Goal: Information Seeking & Learning: Learn about a topic

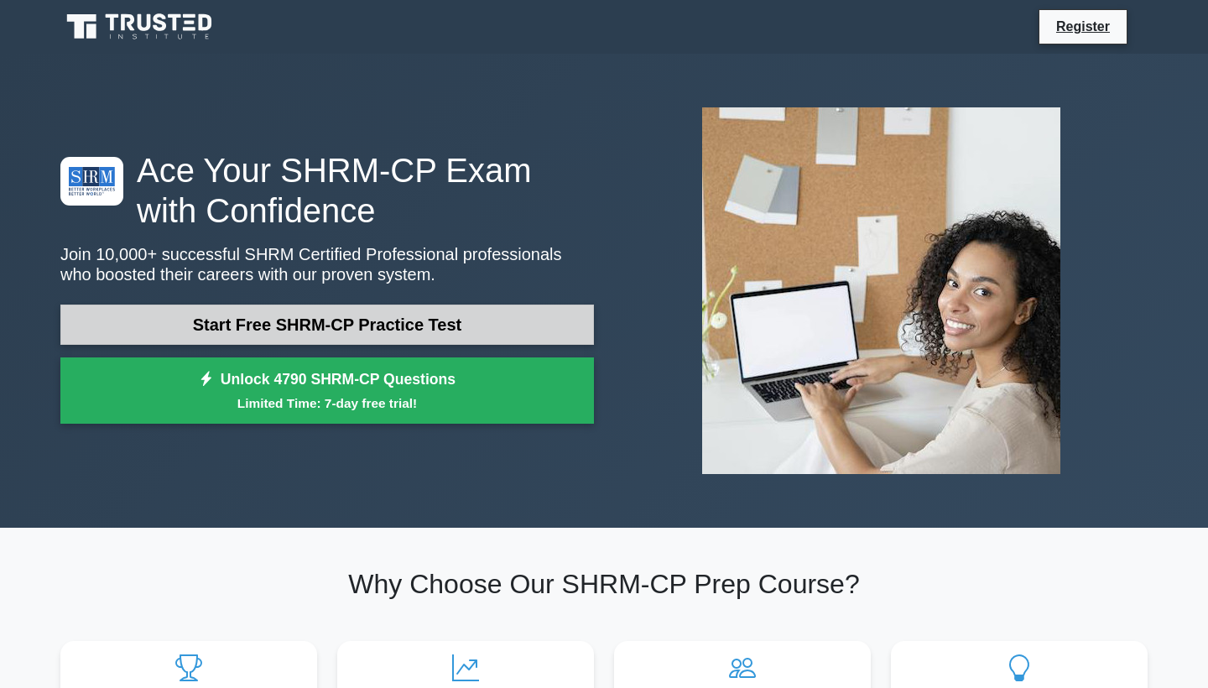
click at [376, 325] on link "Start Free SHRM-CP Practice Test" at bounding box center [327, 325] width 534 height 40
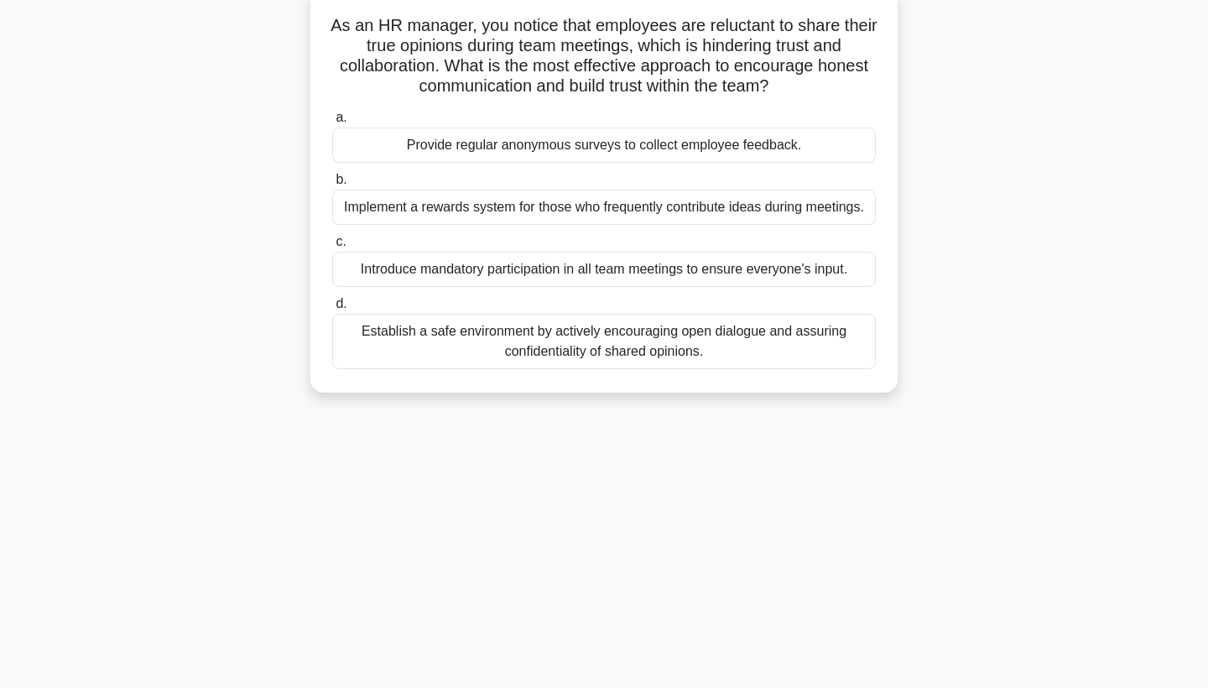
scroll to position [112, 0]
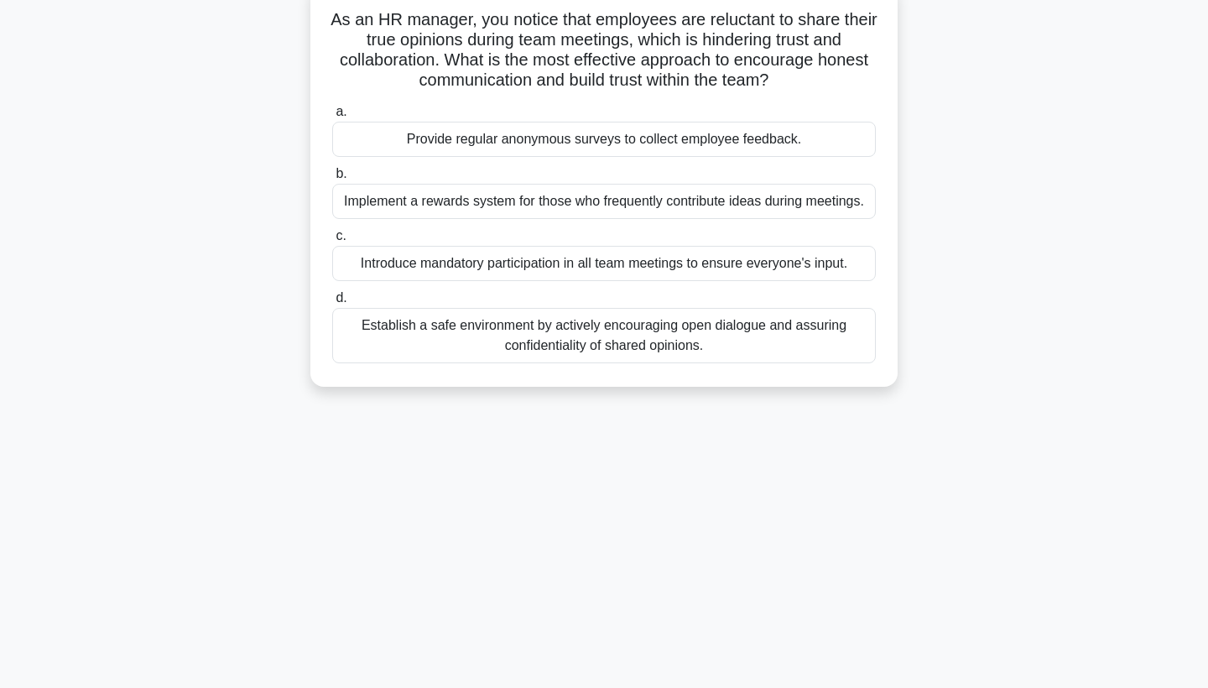
click at [576, 326] on div "Establish a safe environment by actively encouraging open dialogue and assuring…" at bounding box center [604, 335] width 544 height 55
click at [332, 304] on input "d. Establish a safe environment by actively encouraging open dialogue and assur…" at bounding box center [332, 298] width 0 height 11
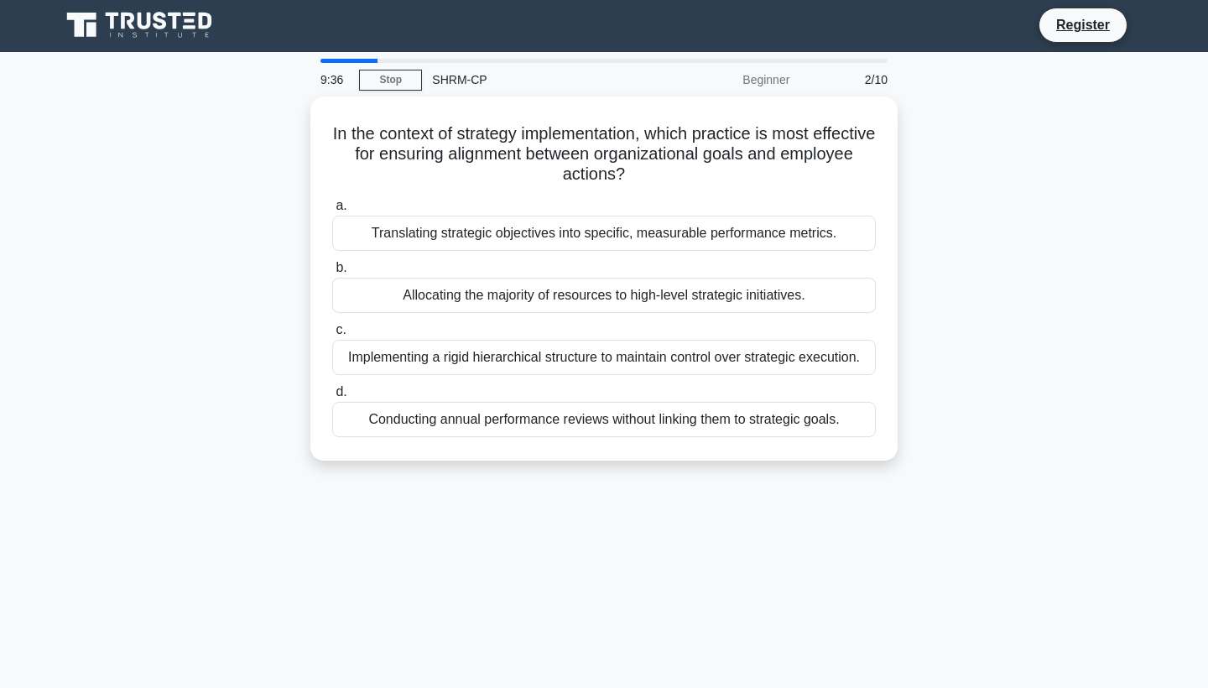
scroll to position [0, 0]
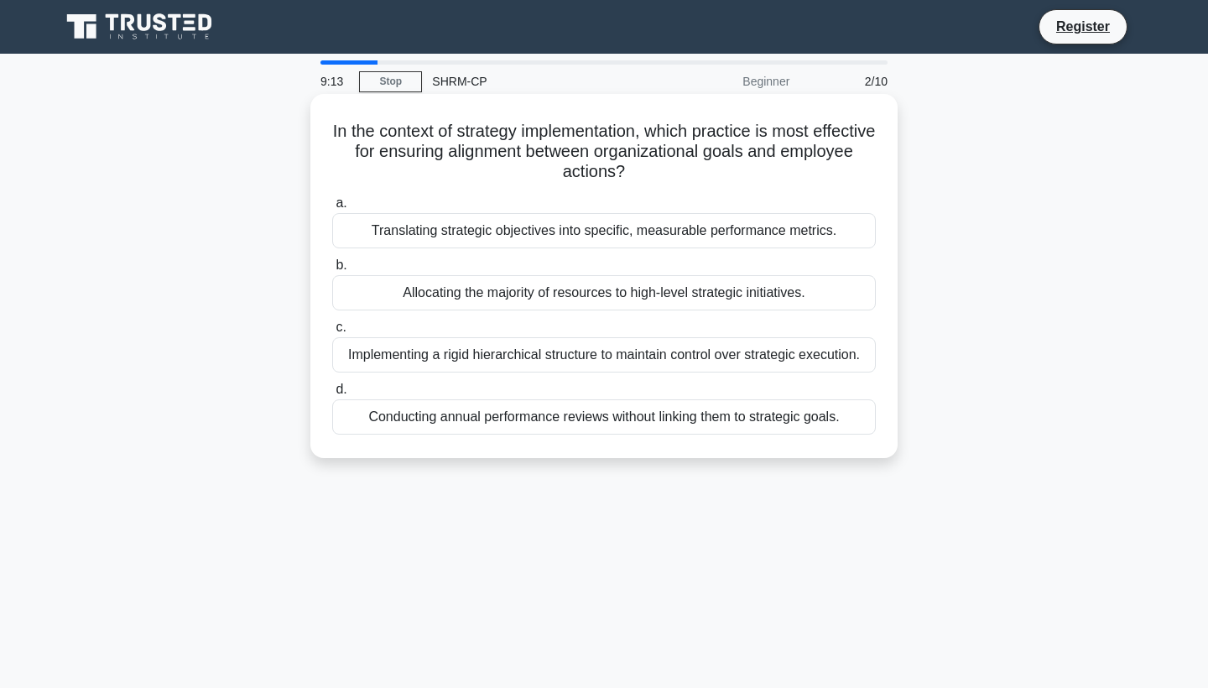
click at [622, 232] on div "Translating strategic objectives into specific, measurable performance metrics." at bounding box center [604, 230] width 544 height 35
click at [332, 209] on input "a. Translating strategic objectives into specific, measurable performance metri…" at bounding box center [332, 203] width 0 height 11
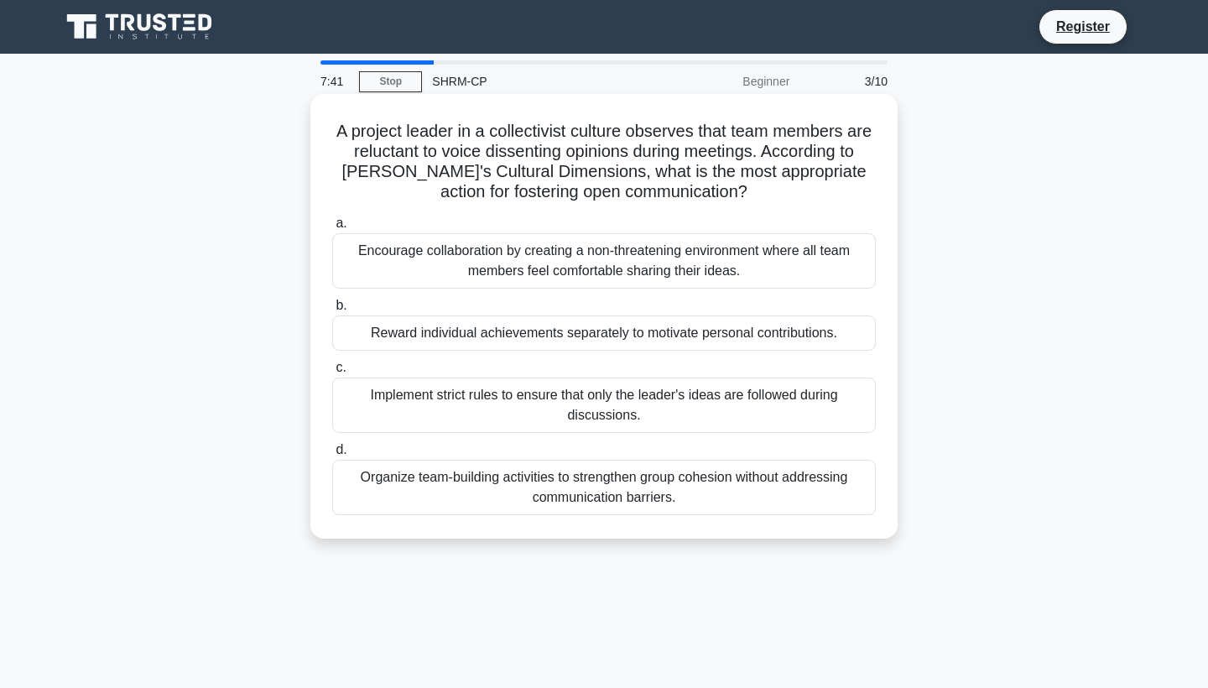
click at [647, 253] on div "Encourage collaboration by creating a non-threatening environment where all tea…" at bounding box center [604, 260] width 544 height 55
click at [332, 229] on input "a. Encourage collaboration by creating a non-threatening environment where all …" at bounding box center [332, 223] width 0 height 11
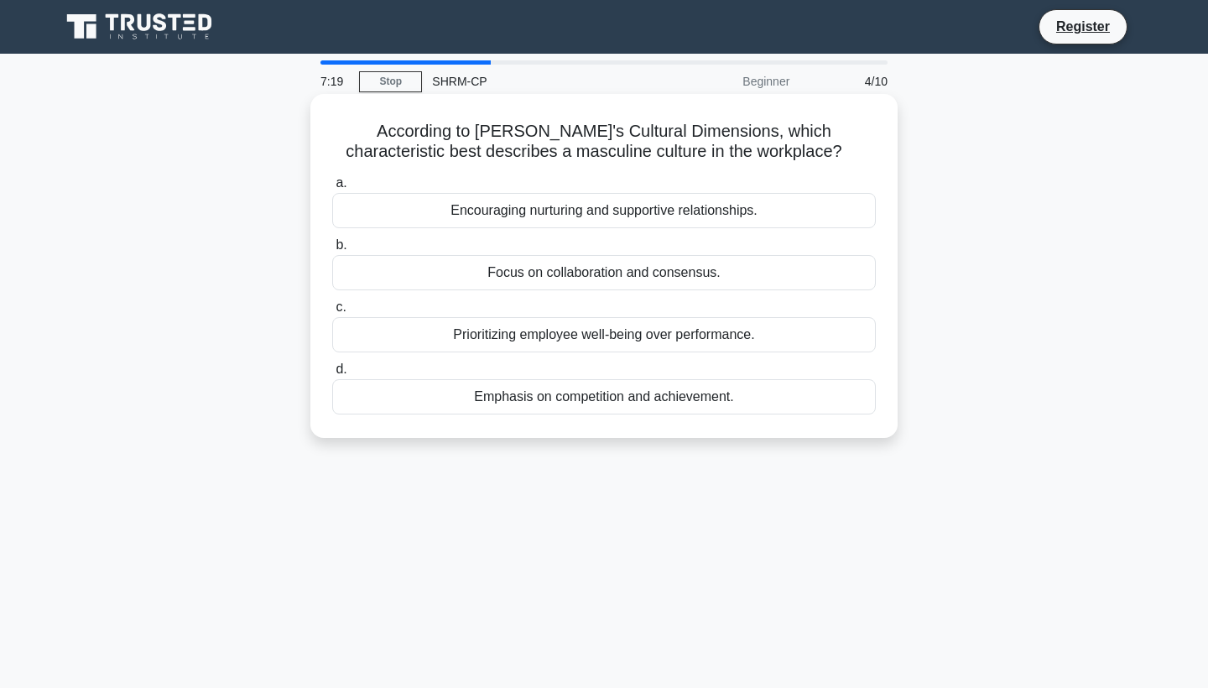
click at [678, 401] on div "Emphasis on competition and achievement." at bounding box center [604, 396] width 544 height 35
click at [332, 375] on input "d. Emphasis on competition and achievement." at bounding box center [332, 369] width 0 height 11
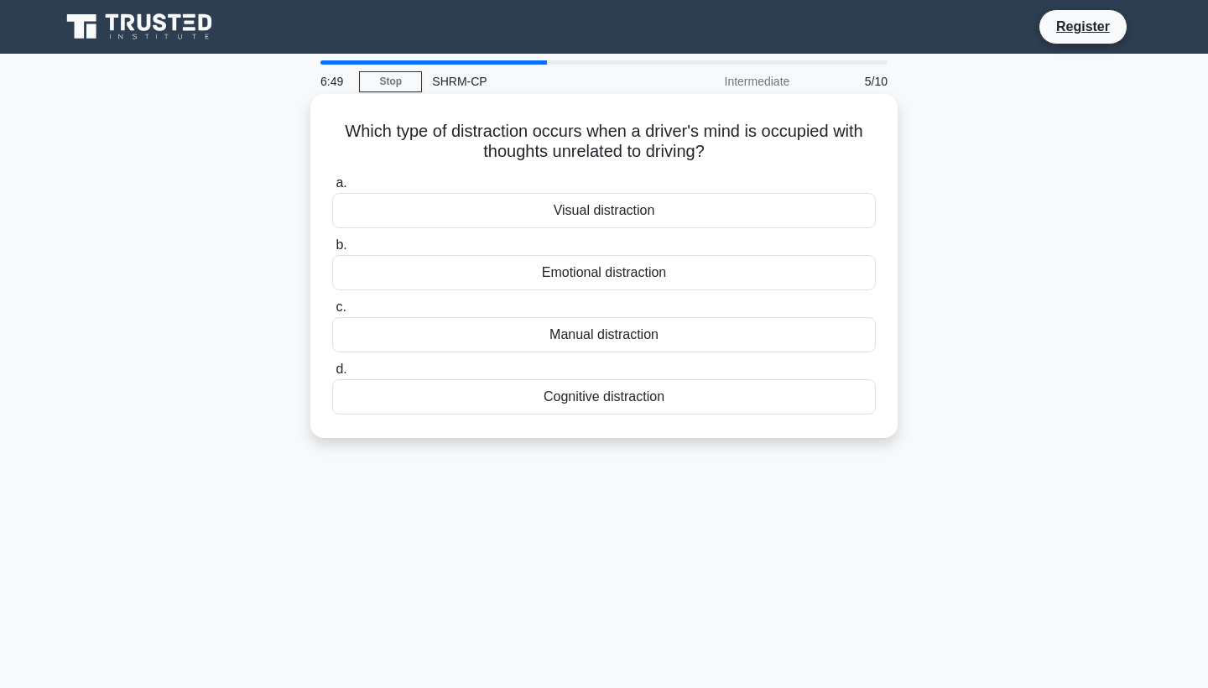
click at [588, 401] on div "Cognitive distraction" at bounding box center [604, 396] width 544 height 35
click at [332, 375] on input "d. Cognitive distraction" at bounding box center [332, 369] width 0 height 11
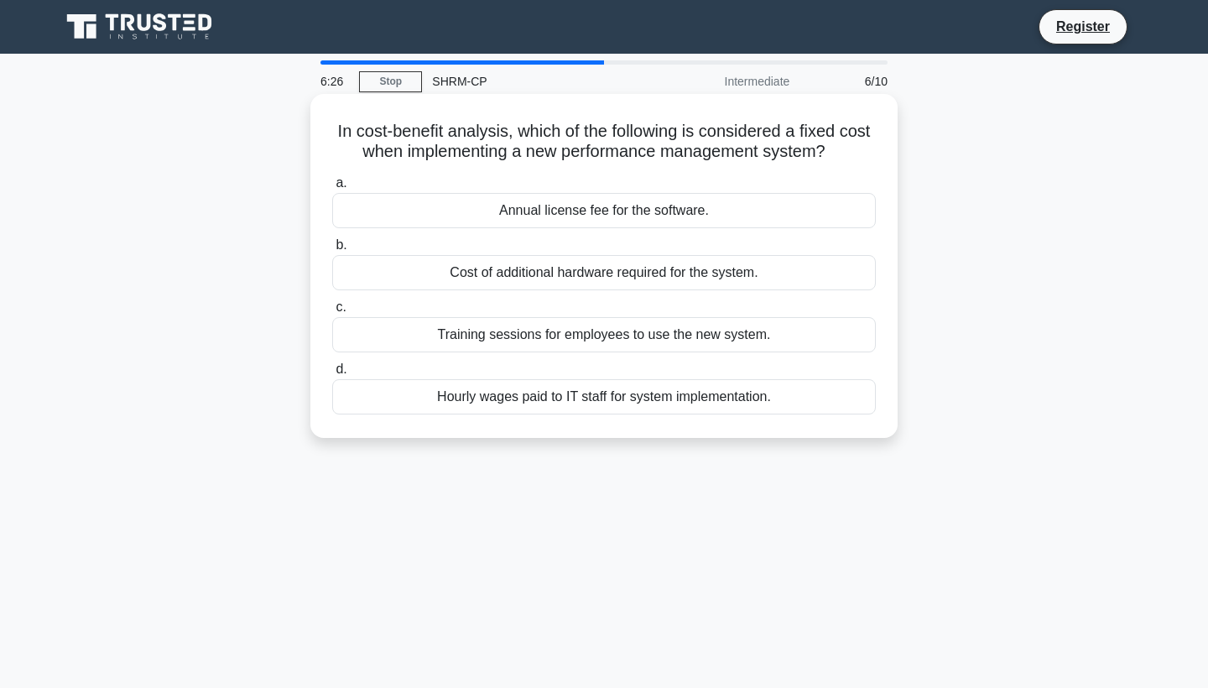
click at [555, 334] on div "Training sessions for employees to use the new system." at bounding box center [604, 334] width 544 height 35
click at [332, 313] on input "c. Training sessions for employees to use the new system." at bounding box center [332, 307] width 0 height 11
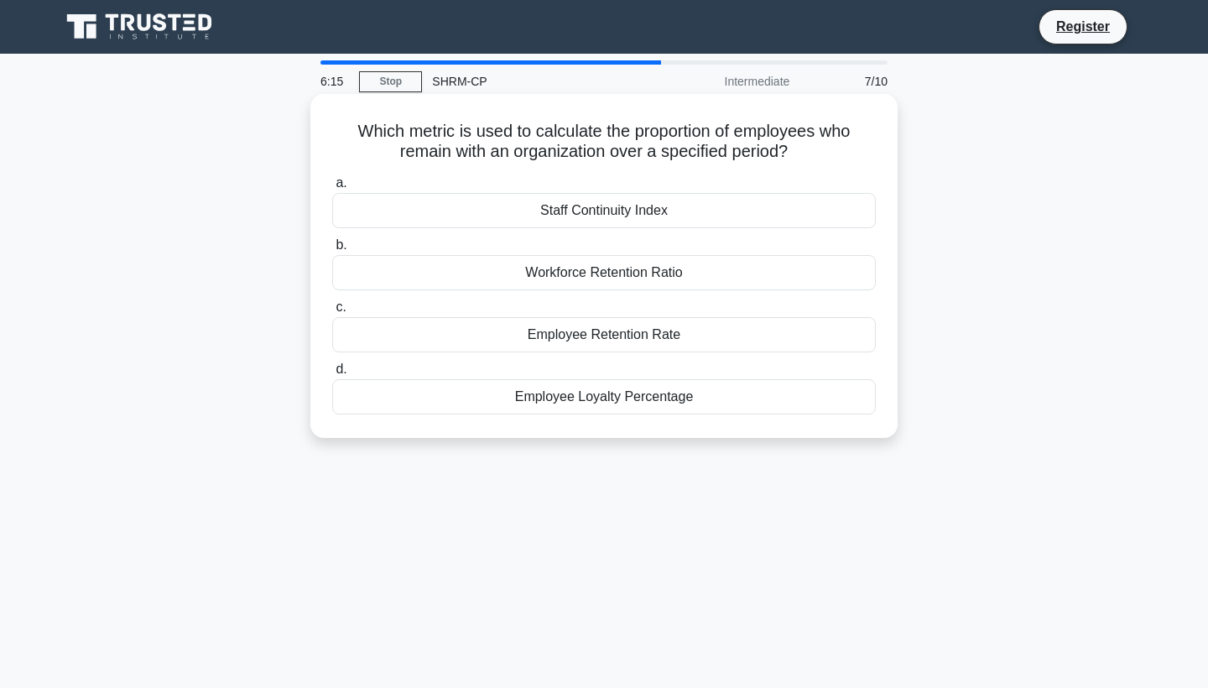
click at [561, 397] on div "Employee Loyalty Percentage" at bounding box center [604, 396] width 544 height 35
click at [332, 375] on input "d. Employee Loyalty Percentage" at bounding box center [332, 369] width 0 height 11
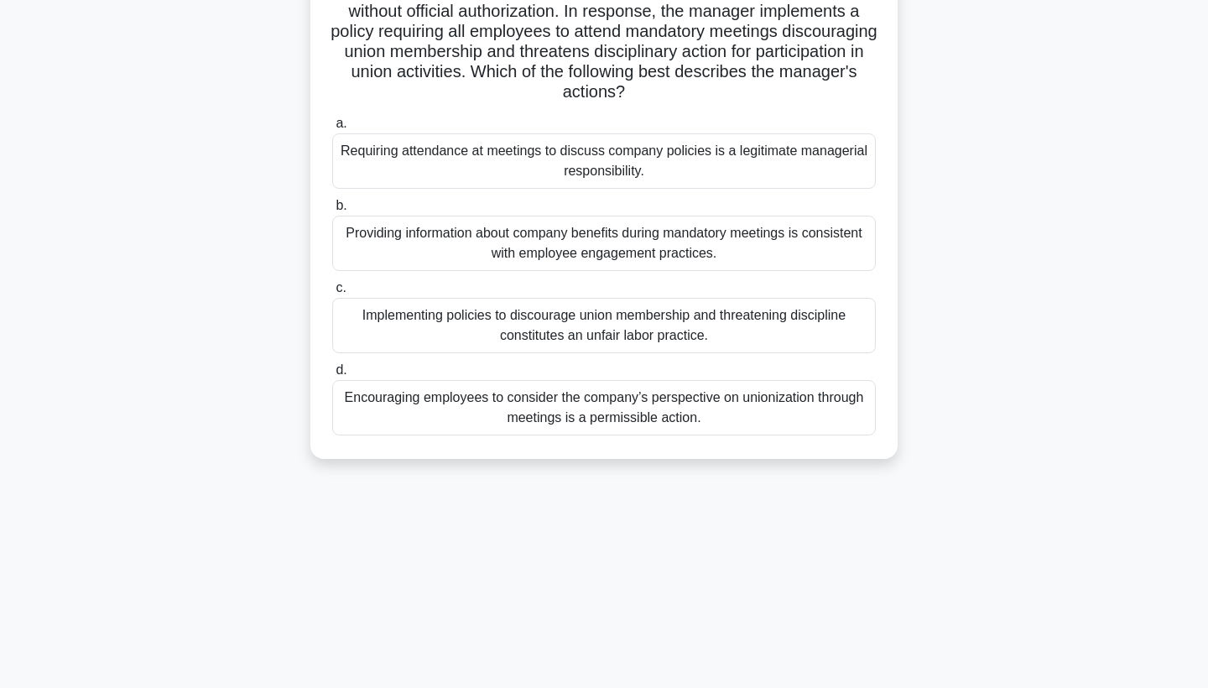
scroll to position [149, 0]
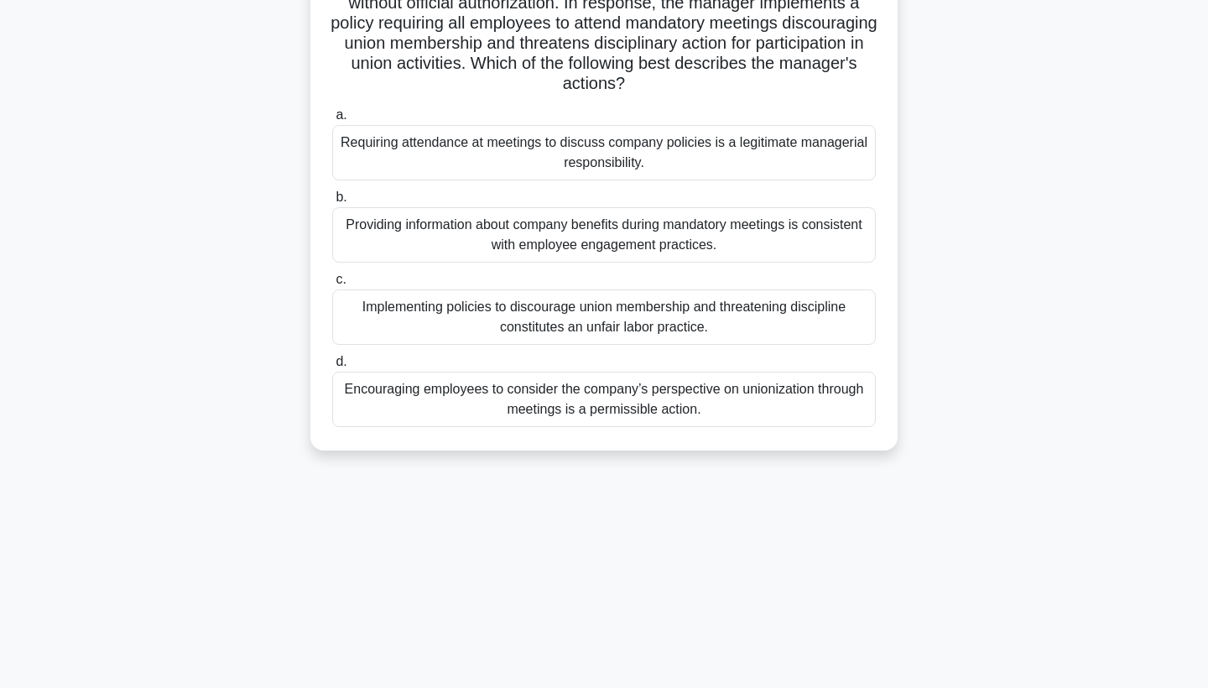
click at [647, 402] on div "Encouraging employees to consider the company’s perspective on unionization thr…" at bounding box center [604, 399] width 544 height 55
click at [332, 368] on input "d. Encouraging employees to consider the company’s perspective on unionization …" at bounding box center [332, 362] width 0 height 11
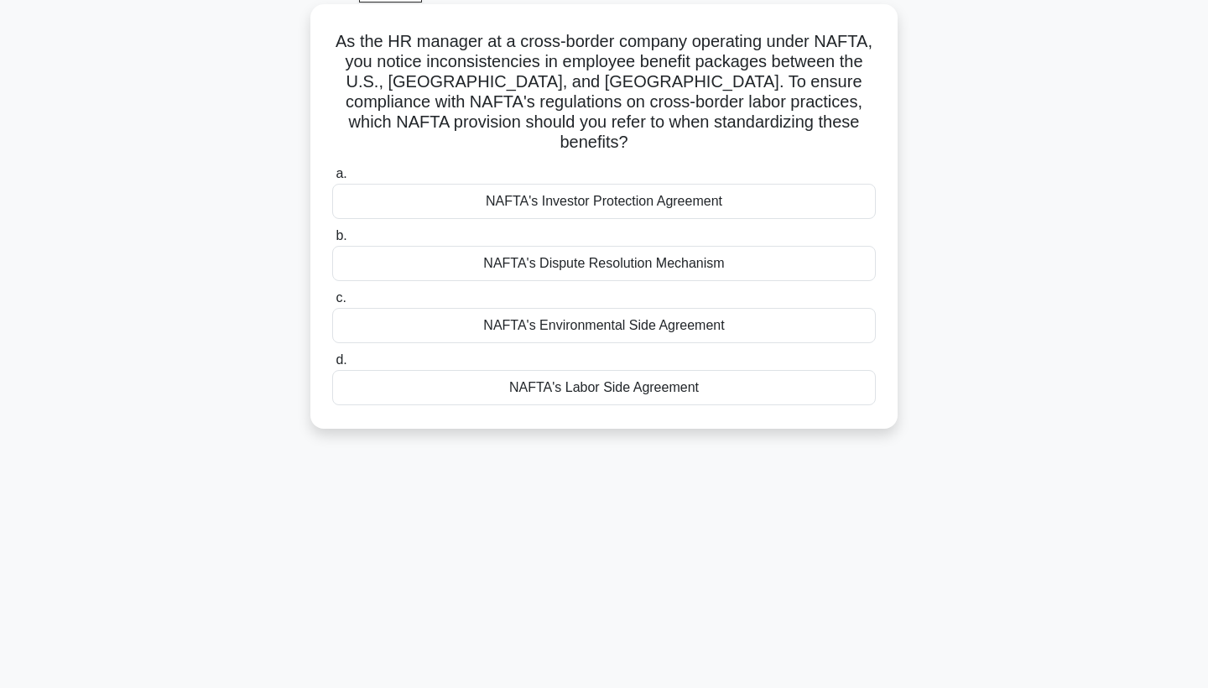
scroll to position [0, 0]
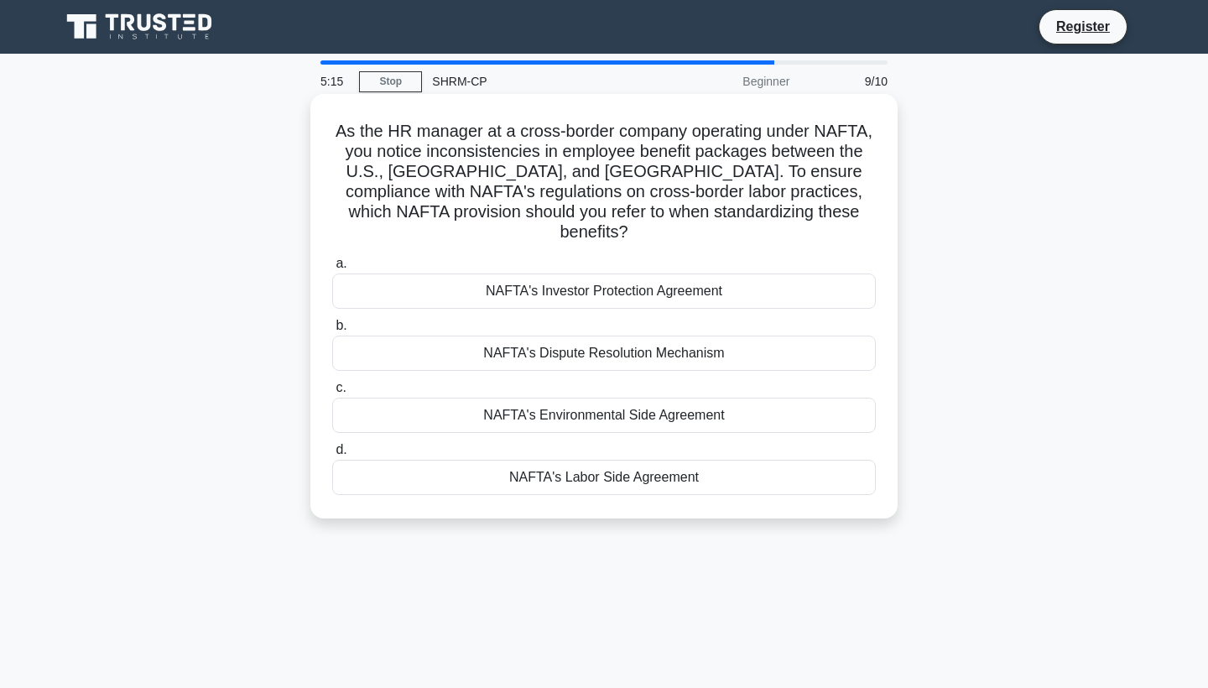
click at [704, 460] on div "NAFTA's Labor Side Agreement" at bounding box center [604, 477] width 544 height 35
click at [332, 452] on input "d. NAFTA's Labor Side Agreement" at bounding box center [332, 450] width 0 height 11
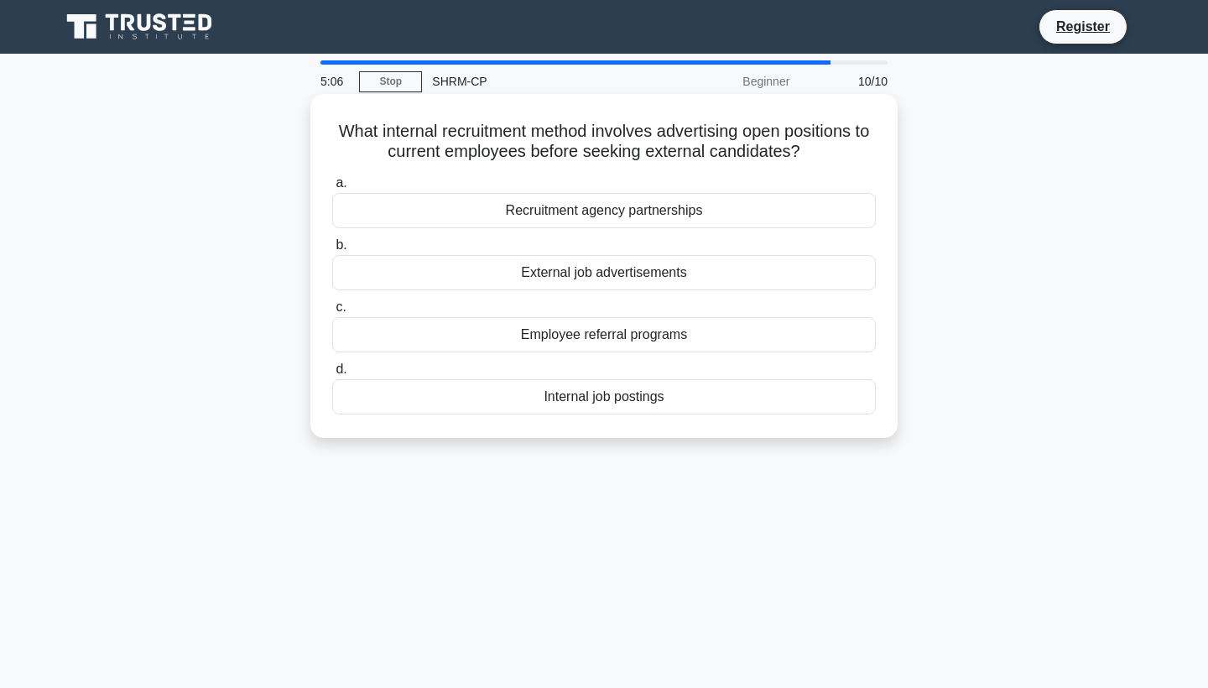
click at [582, 400] on div "Internal job postings" at bounding box center [604, 396] width 544 height 35
click at [332, 375] on input "d. Internal job postings" at bounding box center [332, 369] width 0 height 11
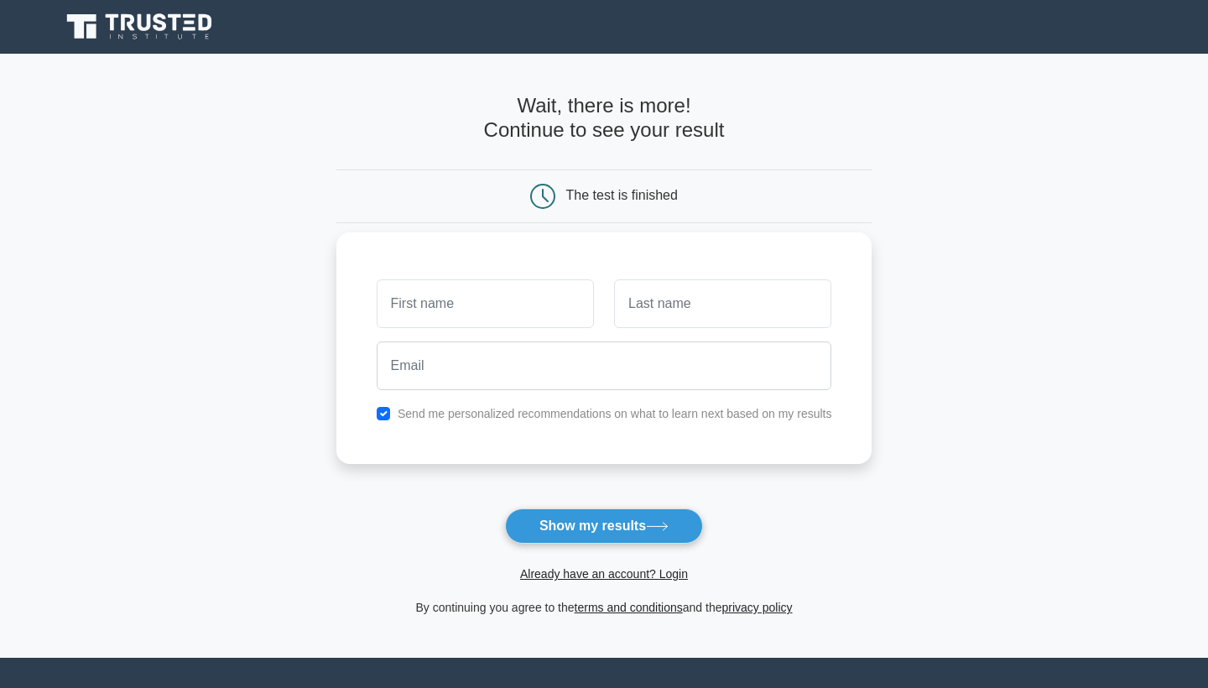
click at [540, 302] on input "text" at bounding box center [485, 303] width 217 height 49
type input "E"
type input "Ekta"
type input "Saran"
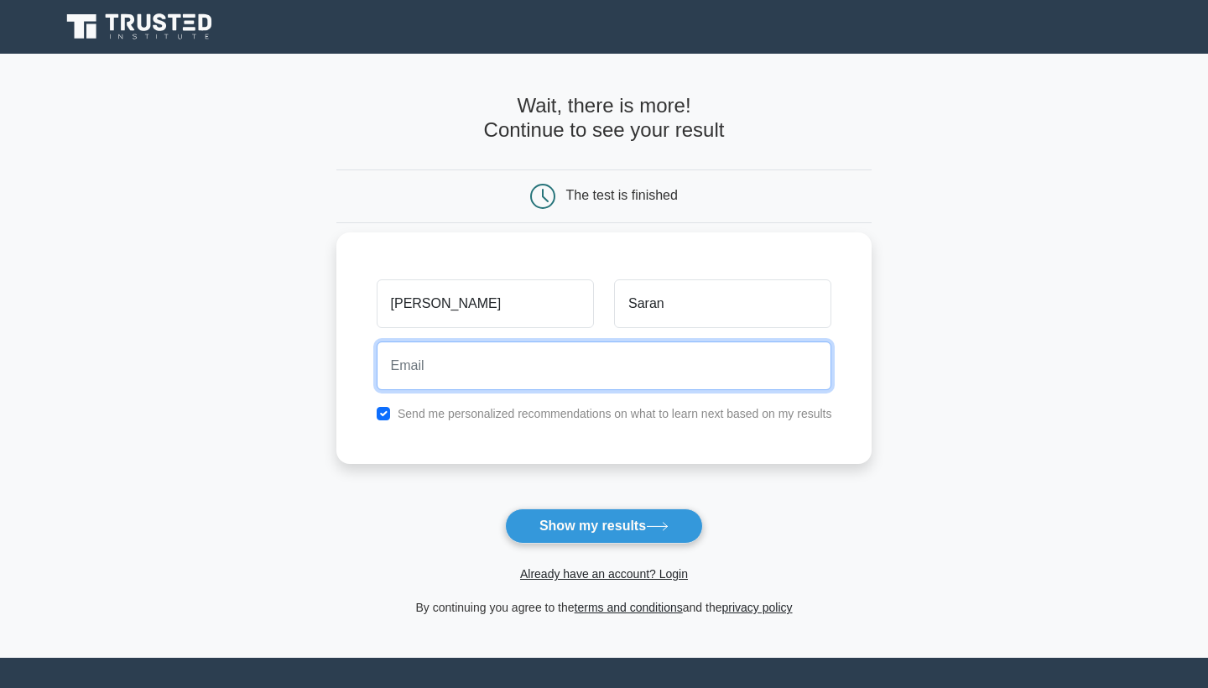
type input "ektasaran.dei@gmail.com"
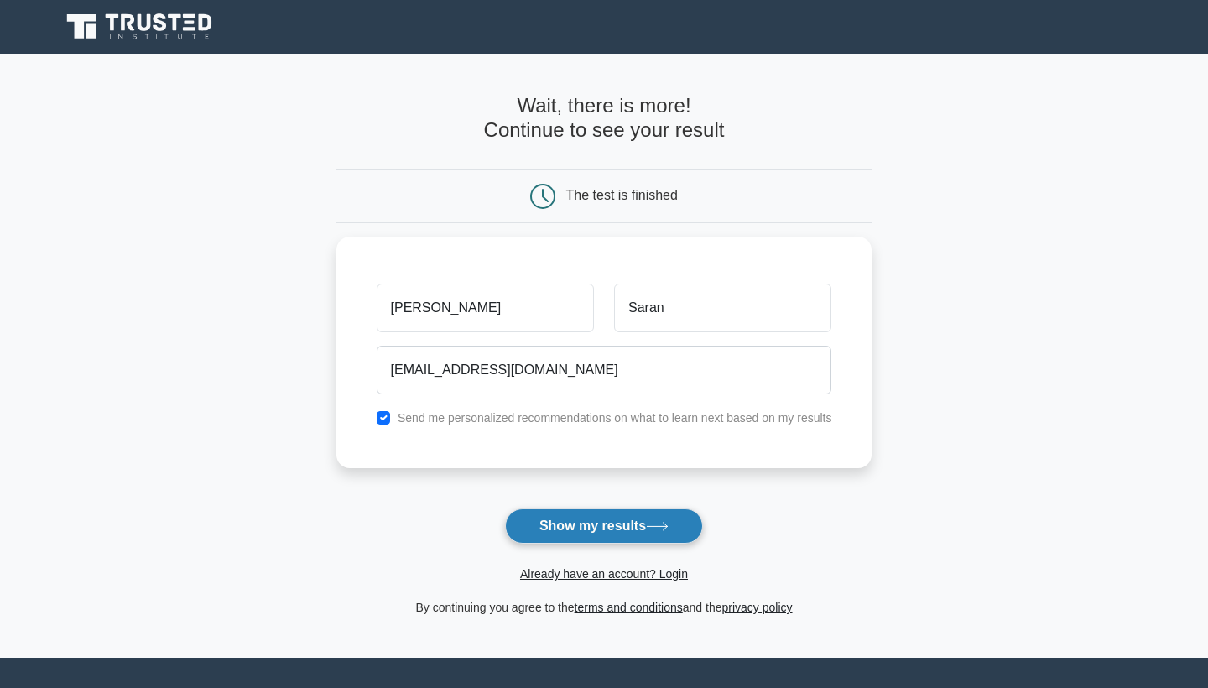
click at [663, 530] on icon at bounding box center [657, 526] width 23 height 9
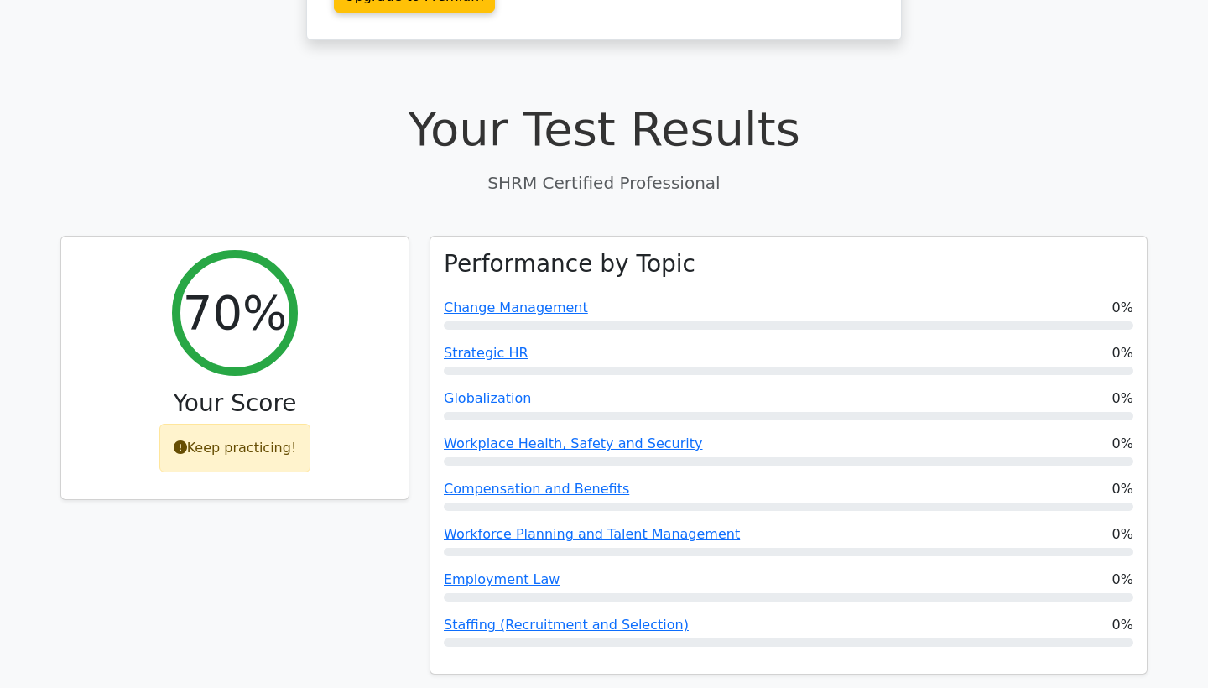
scroll to position [402, 0]
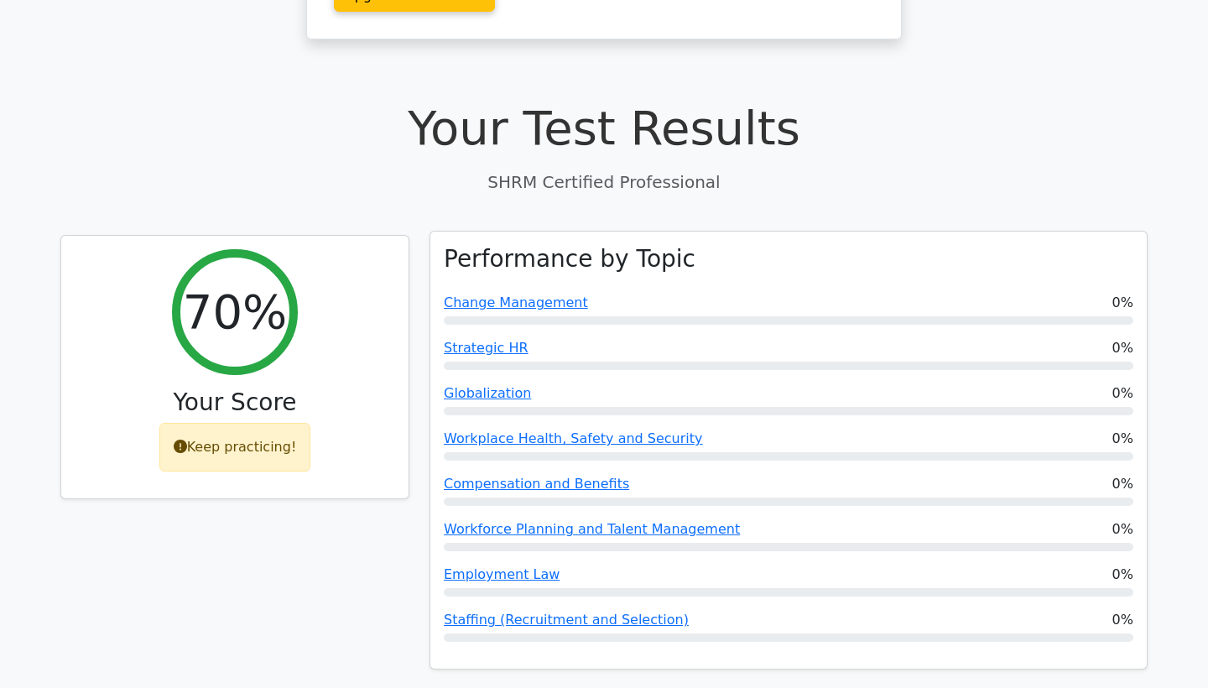
click at [848, 429] on div "Workplace Health, Safety and Security 0%" at bounding box center [789, 439] width 690 height 20
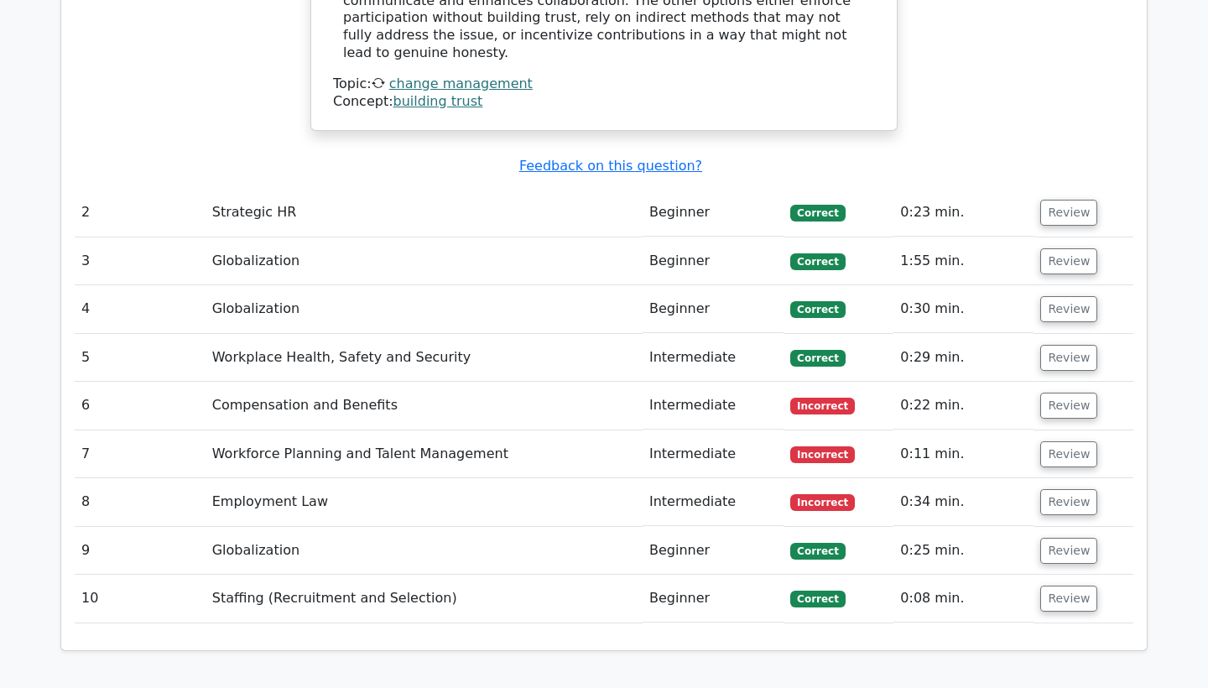
scroll to position [2017, 0]
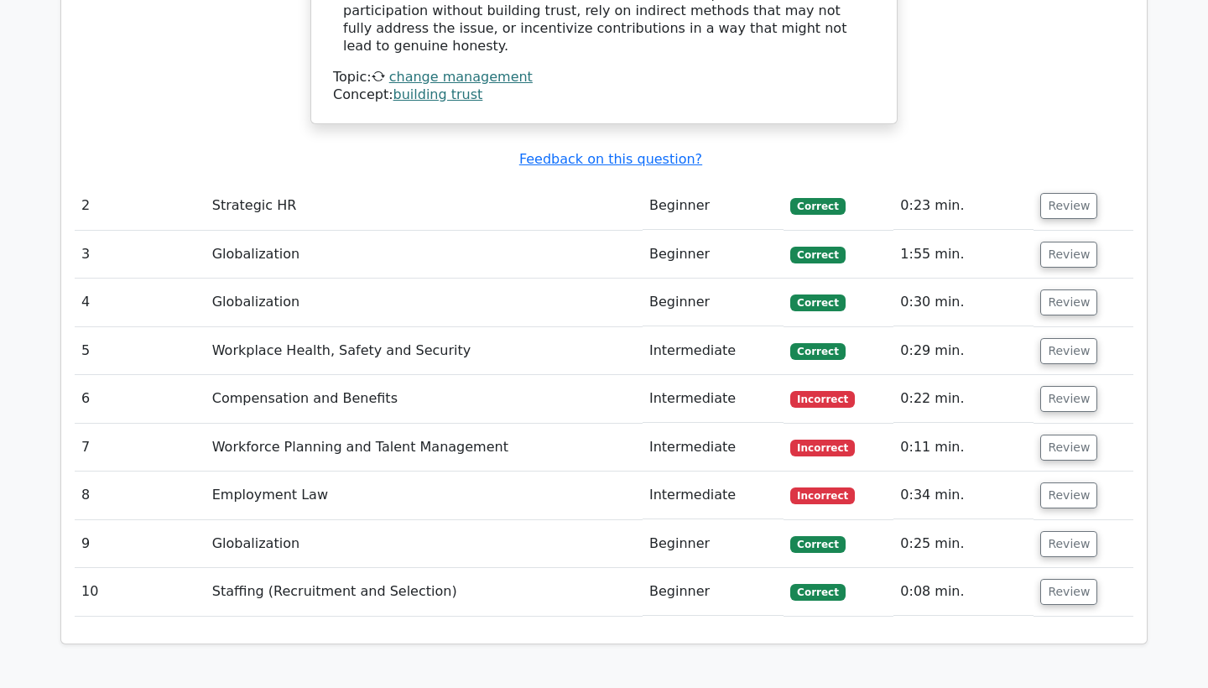
click at [1006, 375] on td "0:22 min." at bounding box center [964, 399] width 140 height 48
click at [1043, 386] on button "Review" at bounding box center [1069, 399] width 57 height 26
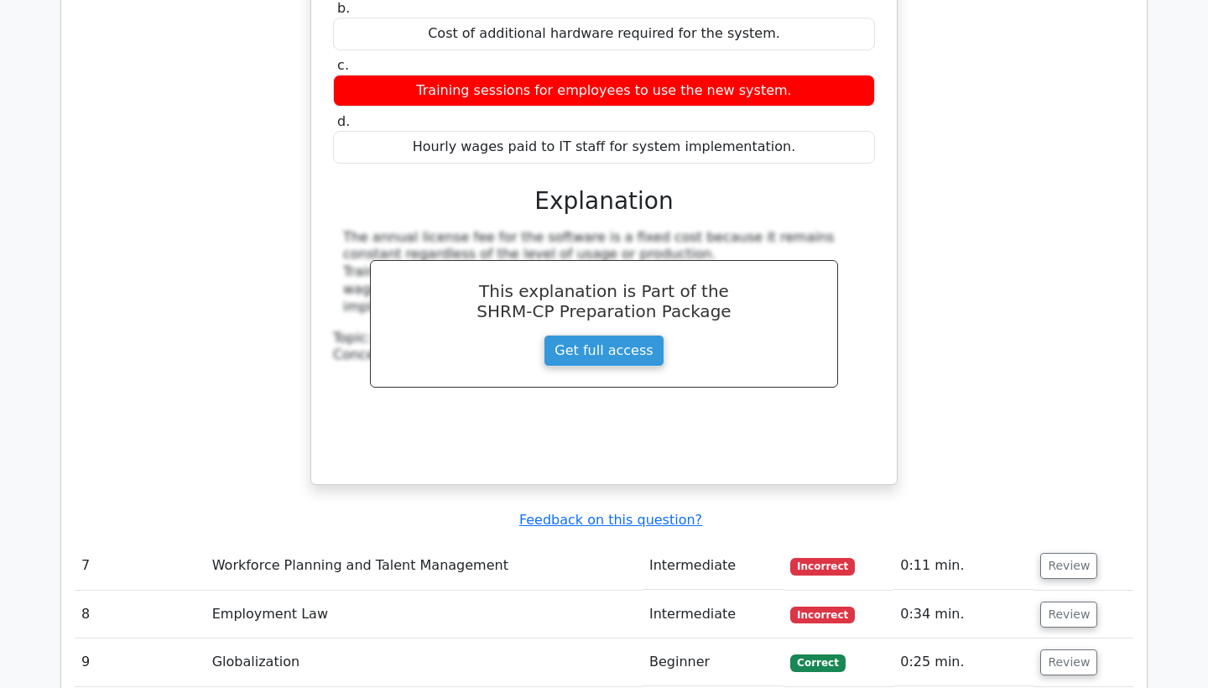
scroll to position [2607, 0]
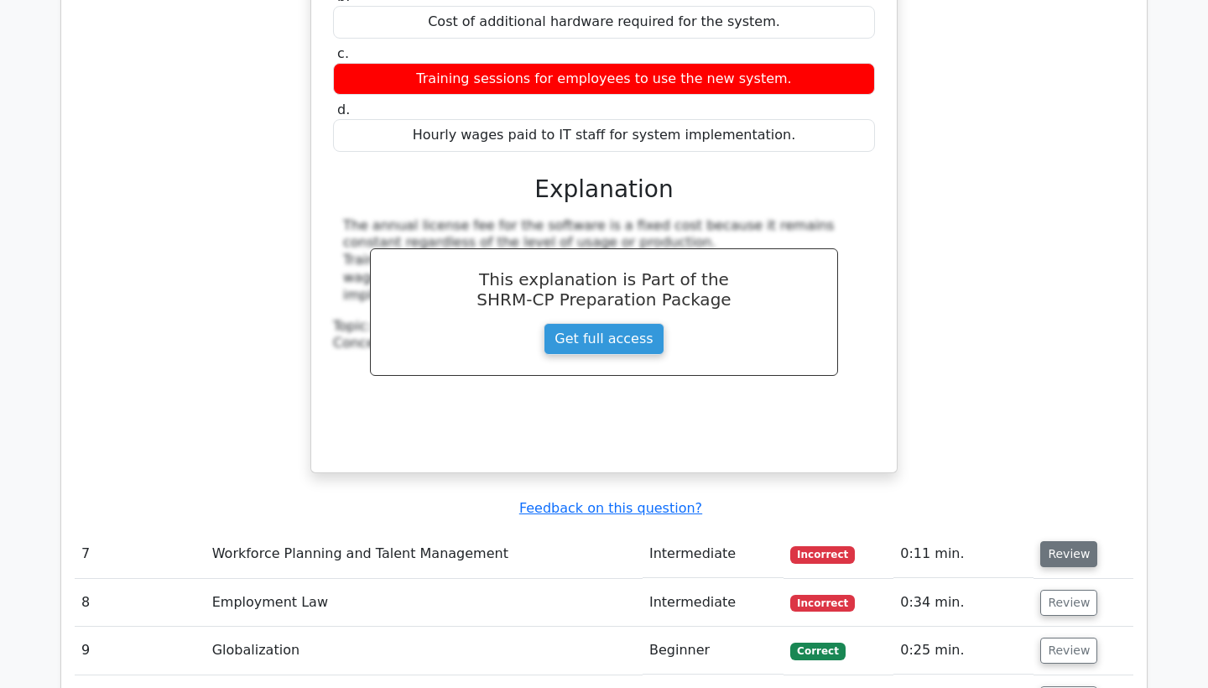
click at [1074, 541] on button "Review" at bounding box center [1069, 554] width 57 height 26
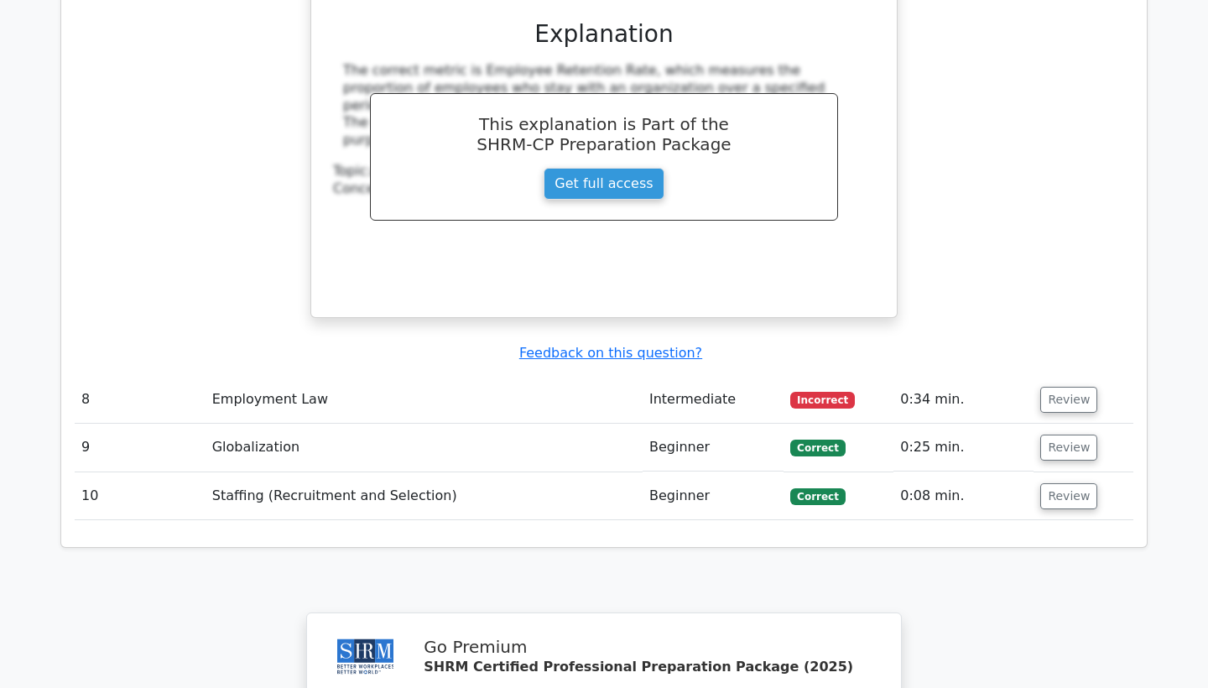
scroll to position [3528, 0]
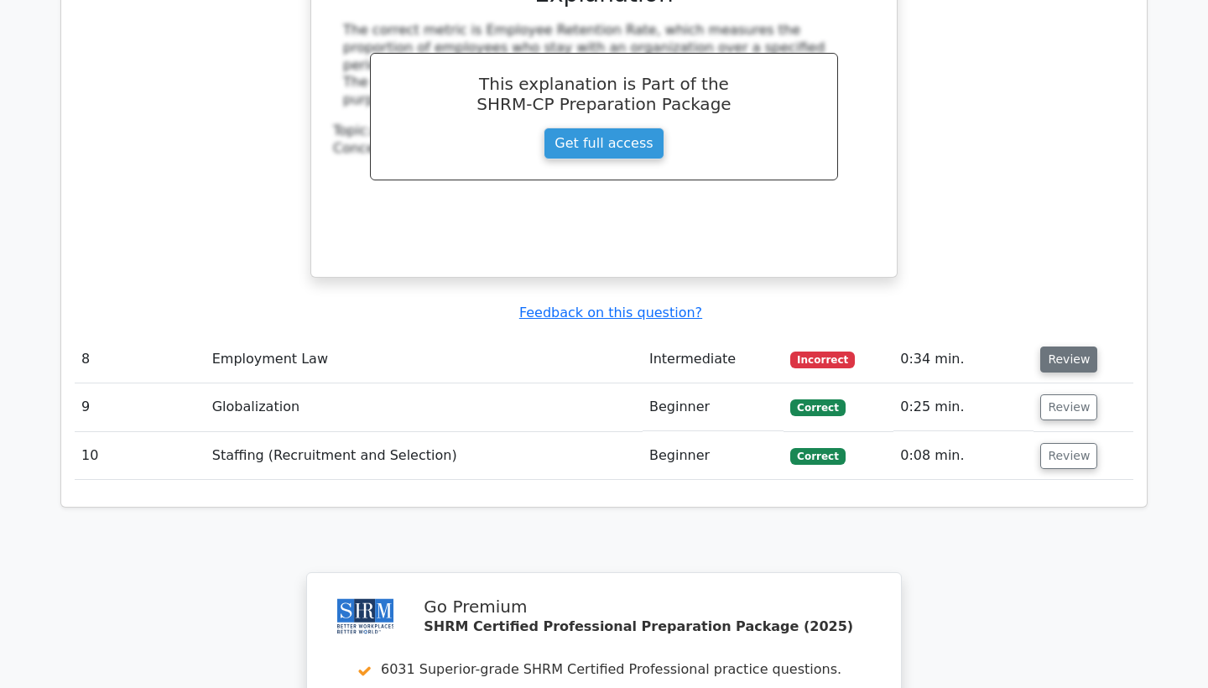
click at [1068, 347] on button "Review" at bounding box center [1069, 360] width 57 height 26
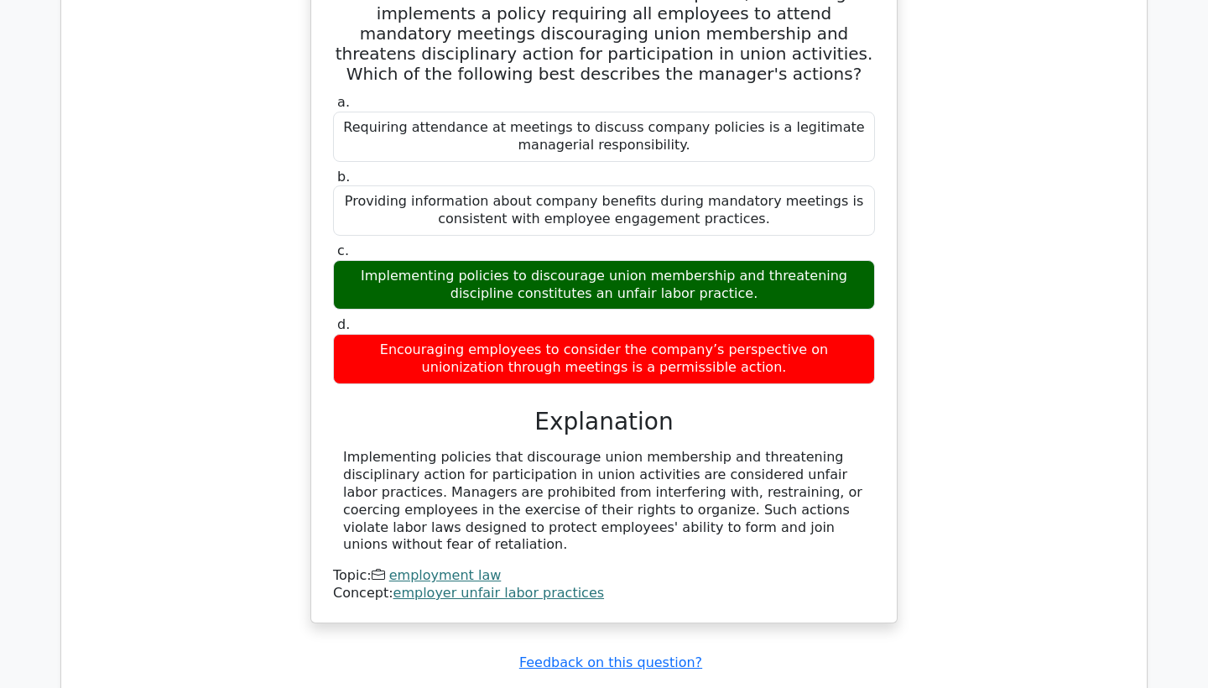
scroll to position [3973, 0]
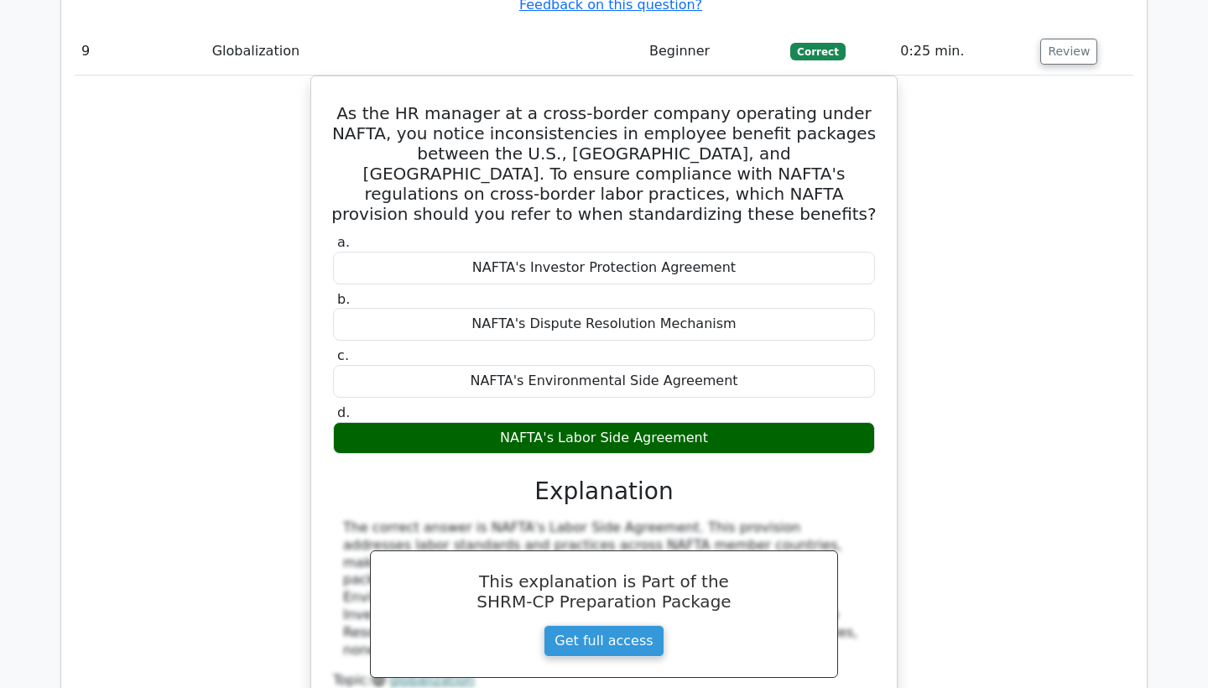
scroll to position [4635, 0]
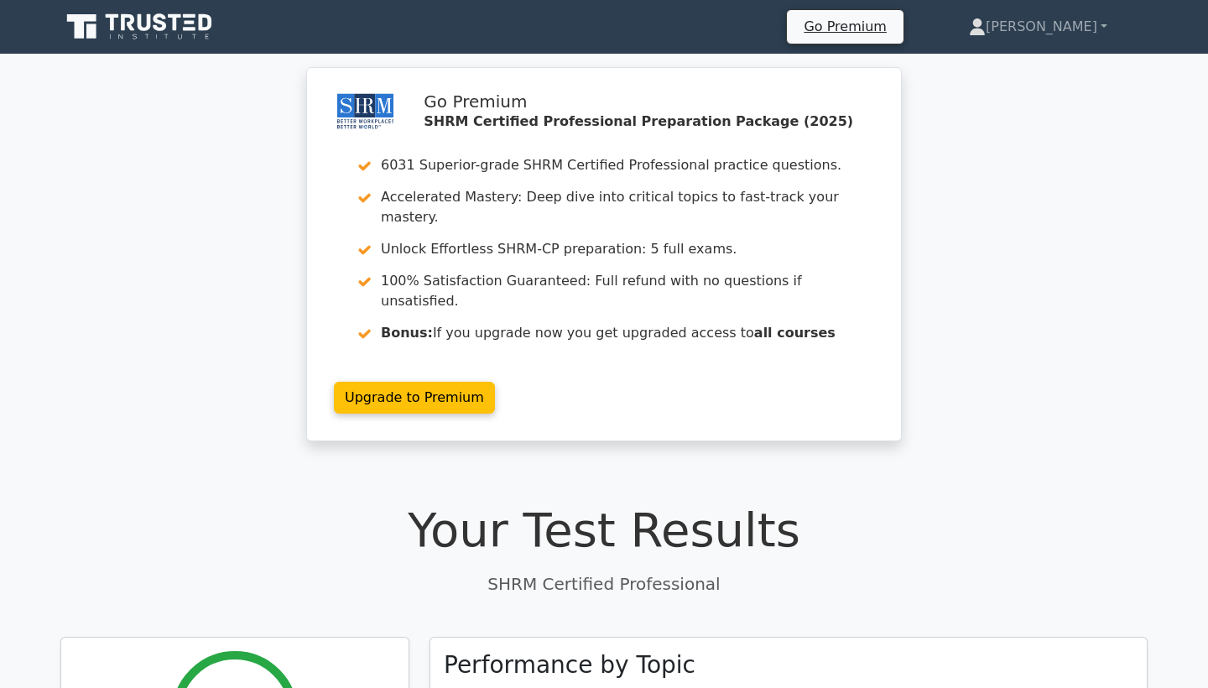
scroll to position [0, 0]
